Goal: Task Accomplishment & Management: Use online tool/utility

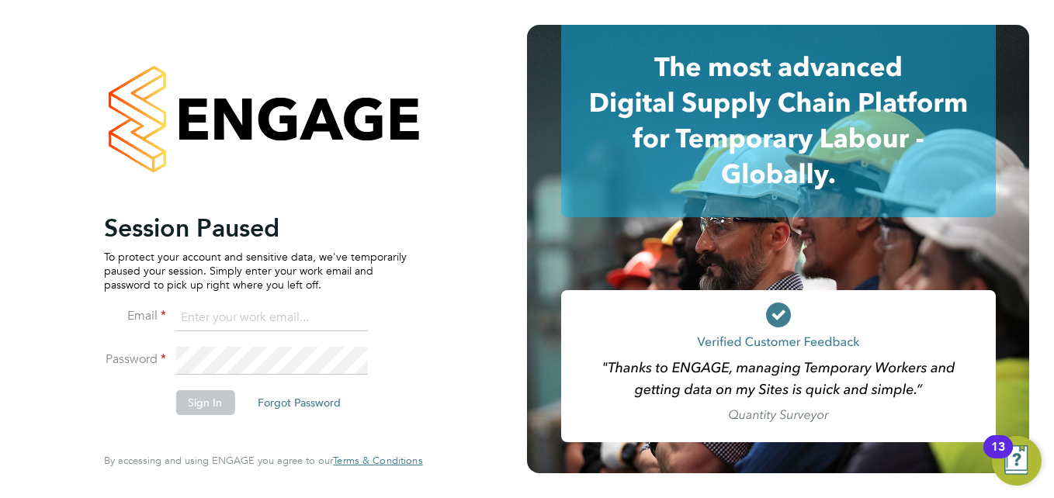
type input "[PERSON_NAME][EMAIL_ADDRESS][DOMAIN_NAME]"
click at [213, 406] on button "Sign In" at bounding box center [204, 402] width 59 height 25
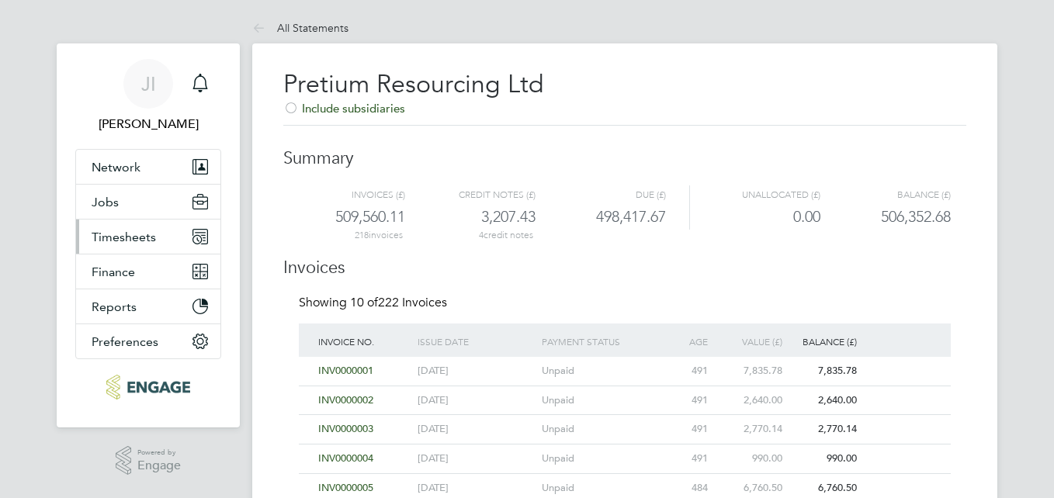
click at [141, 237] on span "Timesheets" at bounding box center [124, 237] width 64 height 15
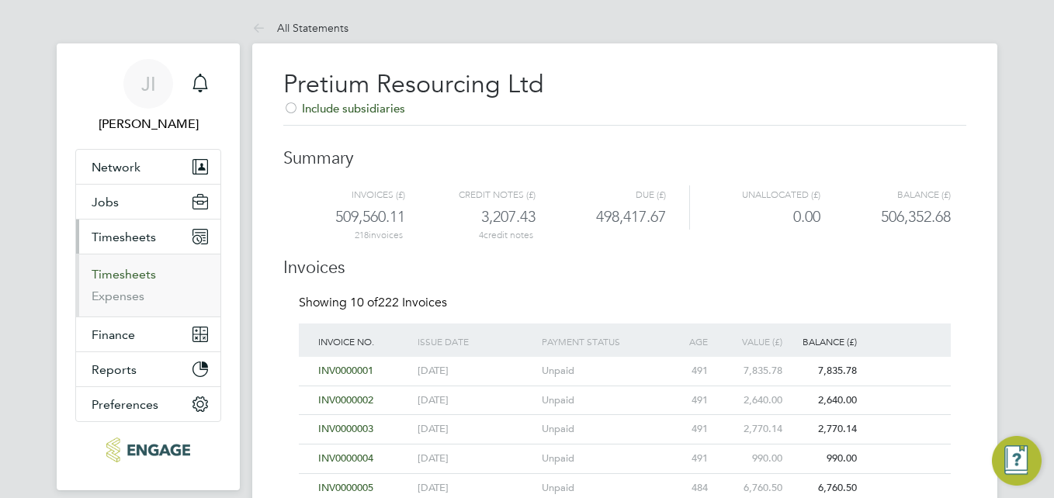
click at [133, 272] on link "Timesheets" at bounding box center [124, 274] width 64 height 15
